Goal: Complete application form

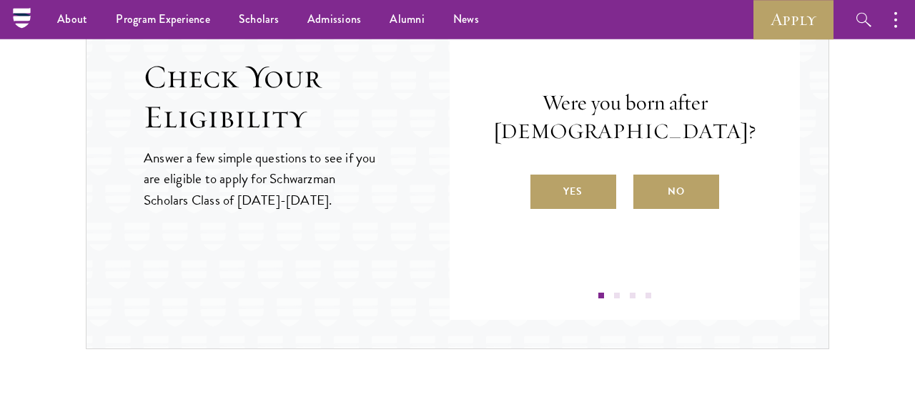
scroll to position [1590, 0]
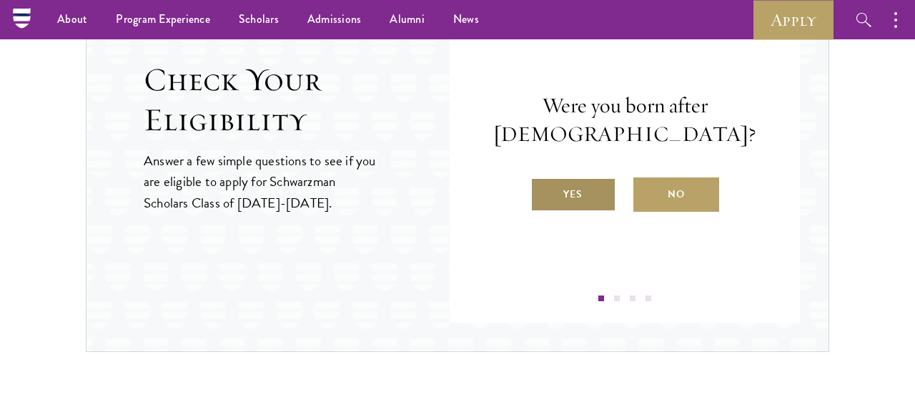
click at [560, 195] on label "Yes" at bounding box center [574, 194] width 86 height 34
click at [543, 192] on input "Yes" at bounding box center [537, 185] width 13 height 13
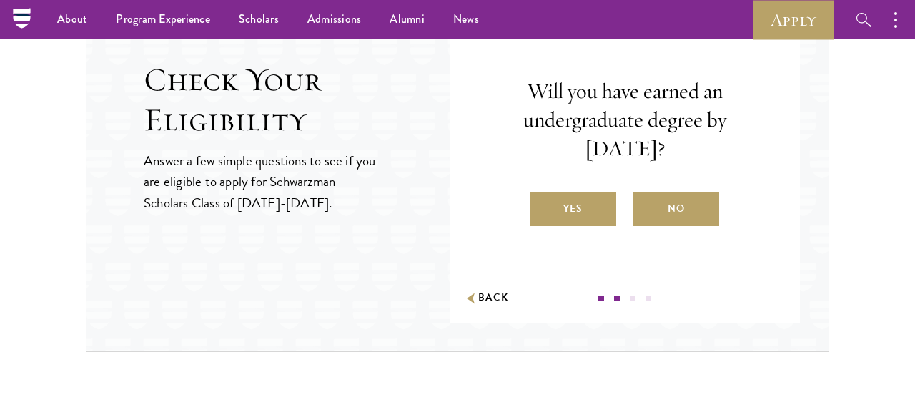
click at [560, 195] on label "Yes" at bounding box center [574, 209] width 86 height 34
click at [543, 195] on input "Yes" at bounding box center [537, 199] width 13 height 13
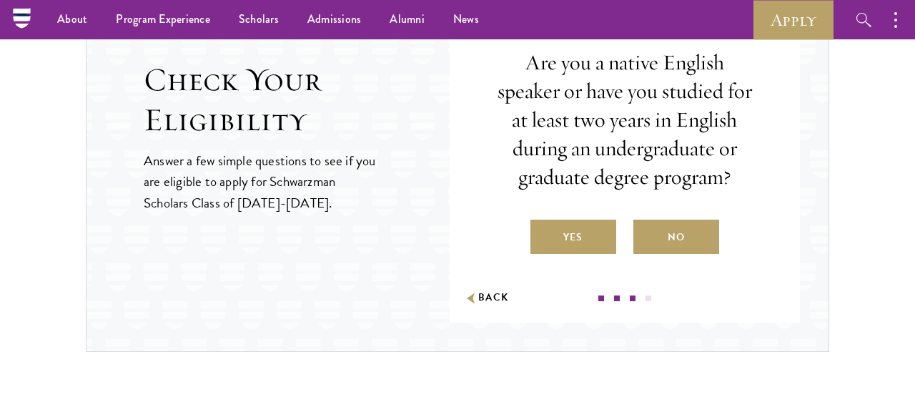
click at [560, 195] on div "Are you a native English speaker or have you studied for at least two years in …" at bounding box center [625, 151] width 265 height 205
click at [576, 235] on label "Yes" at bounding box center [574, 237] width 86 height 34
click at [543, 235] on input "Yes" at bounding box center [537, 228] width 13 height 13
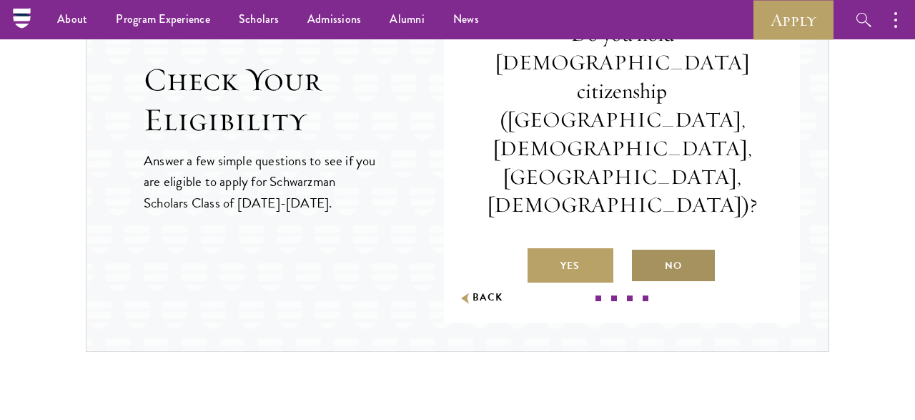
click at [677, 248] on label "No" at bounding box center [674, 265] width 86 height 34
click at [644, 250] on input "No" at bounding box center [637, 256] width 13 height 13
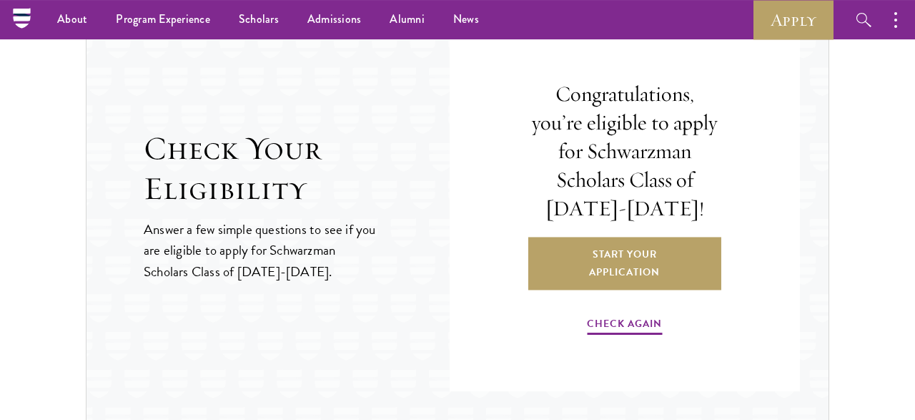
scroll to position [1516, 0]
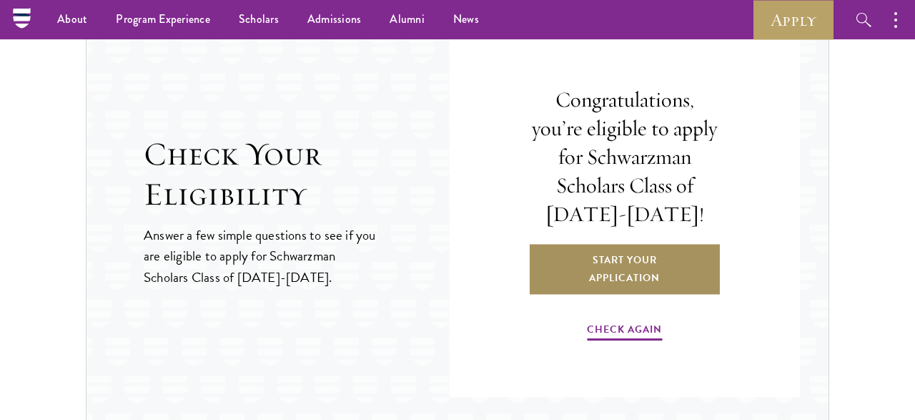
click at [667, 251] on link "Start Your Application" at bounding box center [624, 269] width 193 height 52
